Goal: Find specific page/section: Find specific page/section

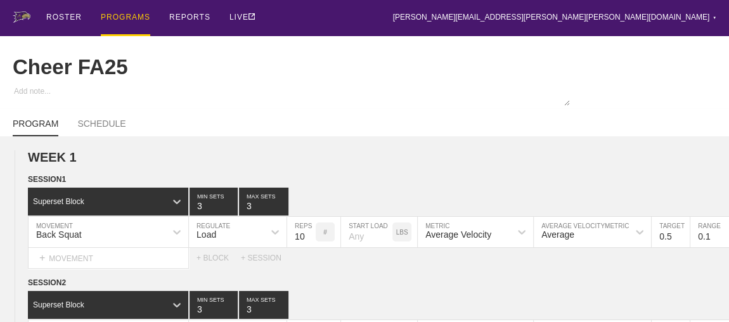
click at [118, 16] on div "PROGRAMS" at bounding box center [125, 18] width 49 height 36
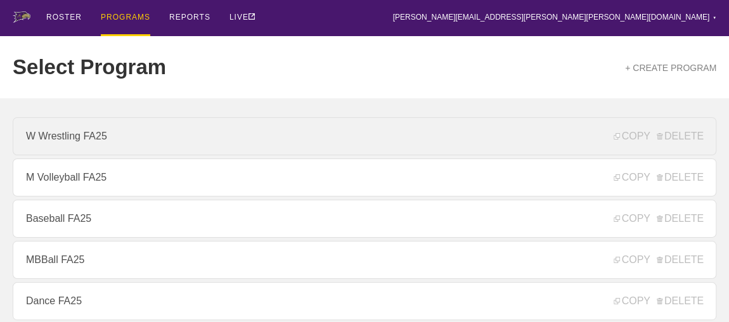
scroll to position [172, 0]
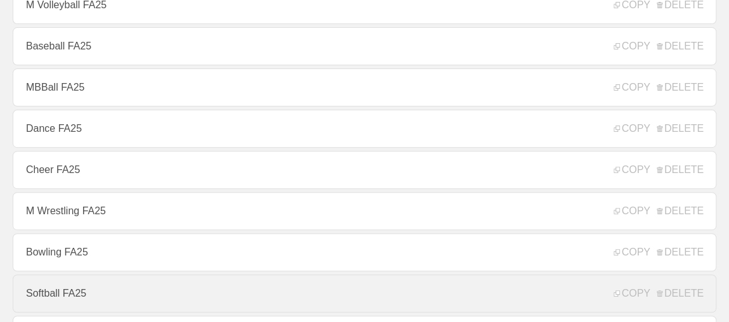
click at [55, 291] on link "Softball FA25" at bounding box center [365, 294] width 704 height 38
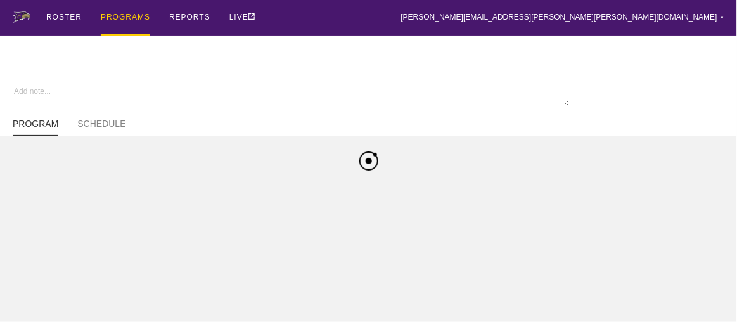
type textarea "x"
type input "Softball FA25"
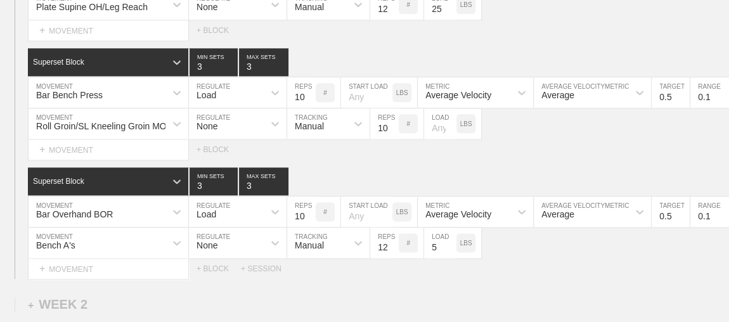
scroll to position [890, 0]
